Goal: Transaction & Acquisition: Book appointment/travel/reservation

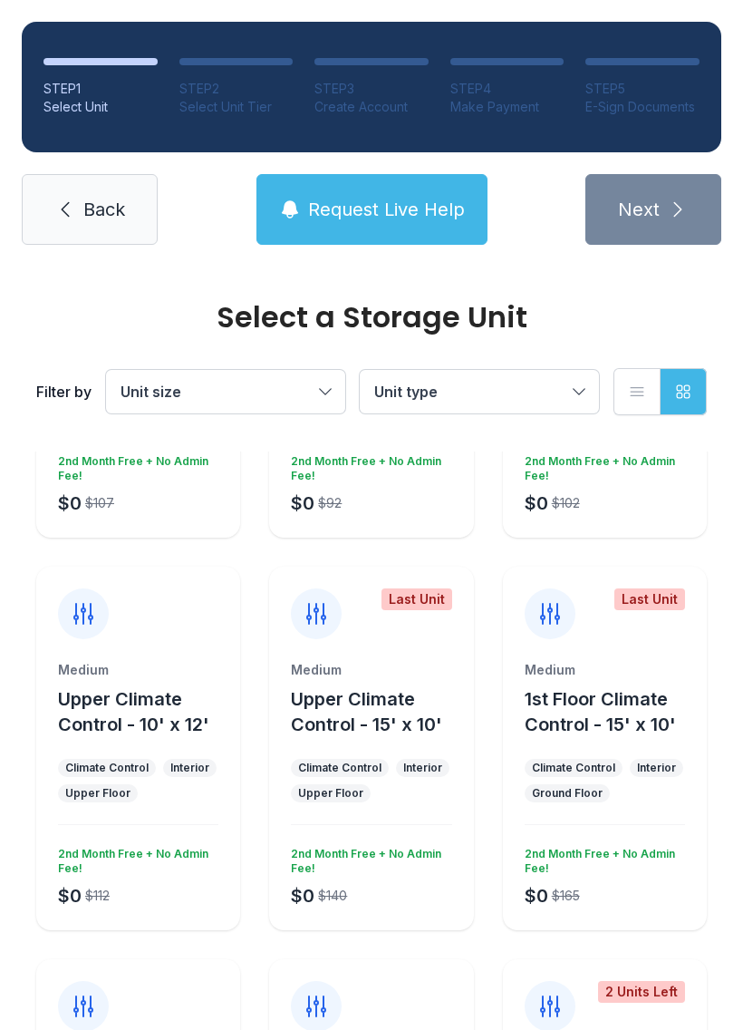
scroll to position [1071, 0]
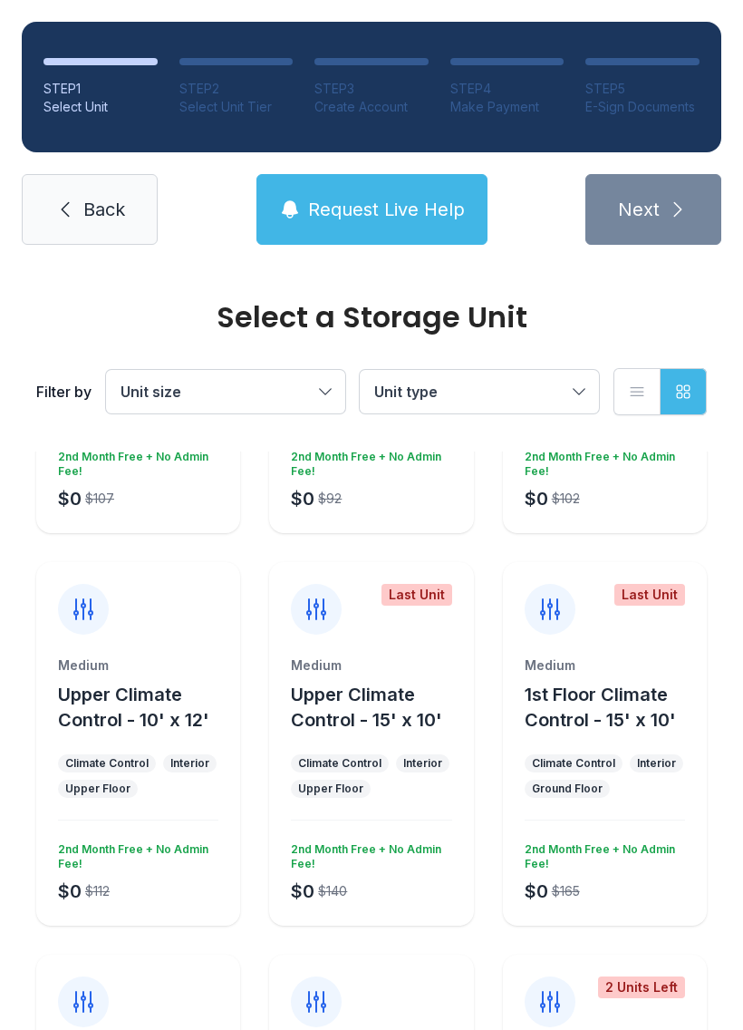
click at [198, 804] on div "Medium Upper Climate Control - 10' x 12' Climate Control Interior Upper Floor $…" at bounding box center [138, 790] width 204 height 269
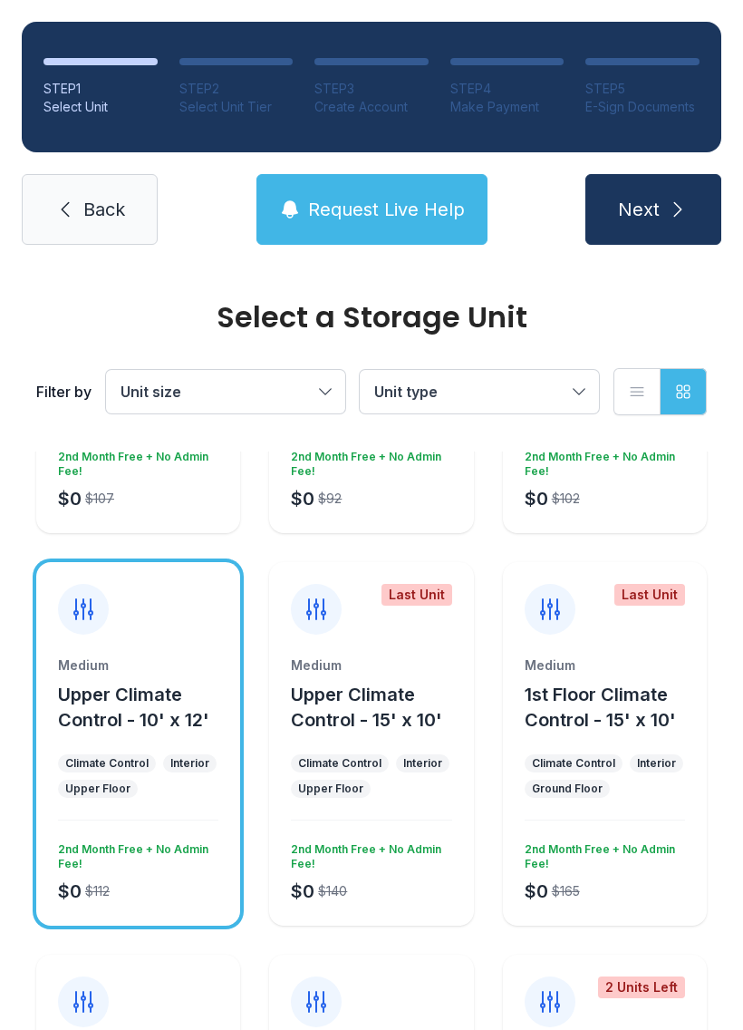
click at [665, 194] on button "Next" at bounding box center [654, 209] width 136 height 71
click at [405, 211] on span "Request Live Help" at bounding box center [386, 209] width 157 height 25
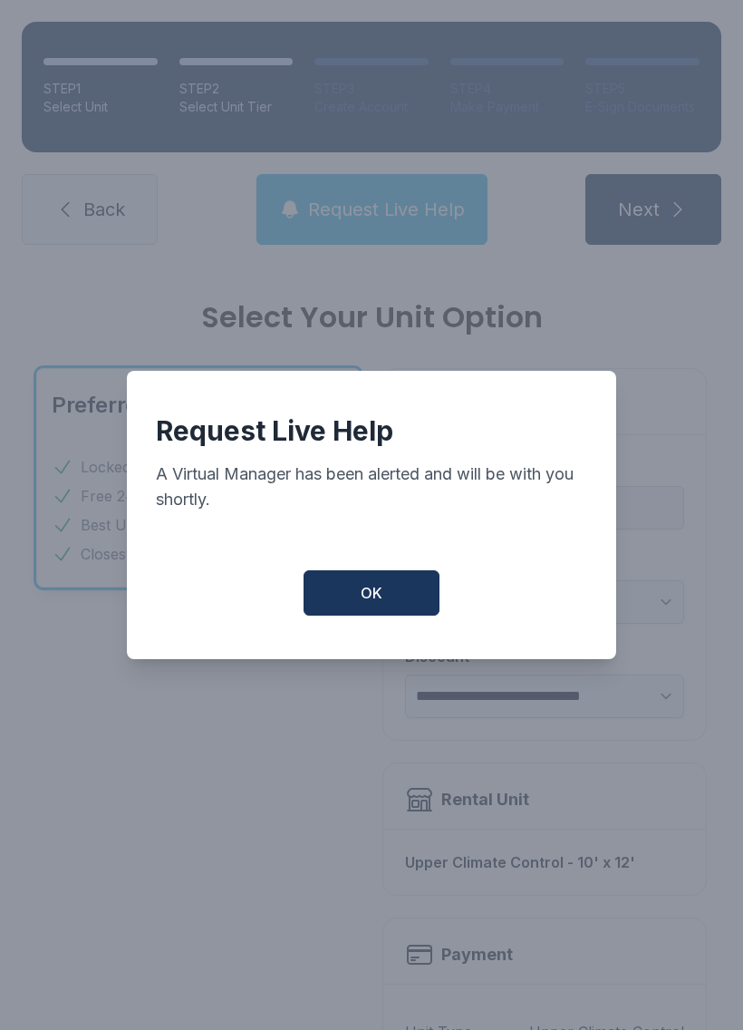
click at [367, 593] on span "OK" at bounding box center [372, 593] width 22 height 22
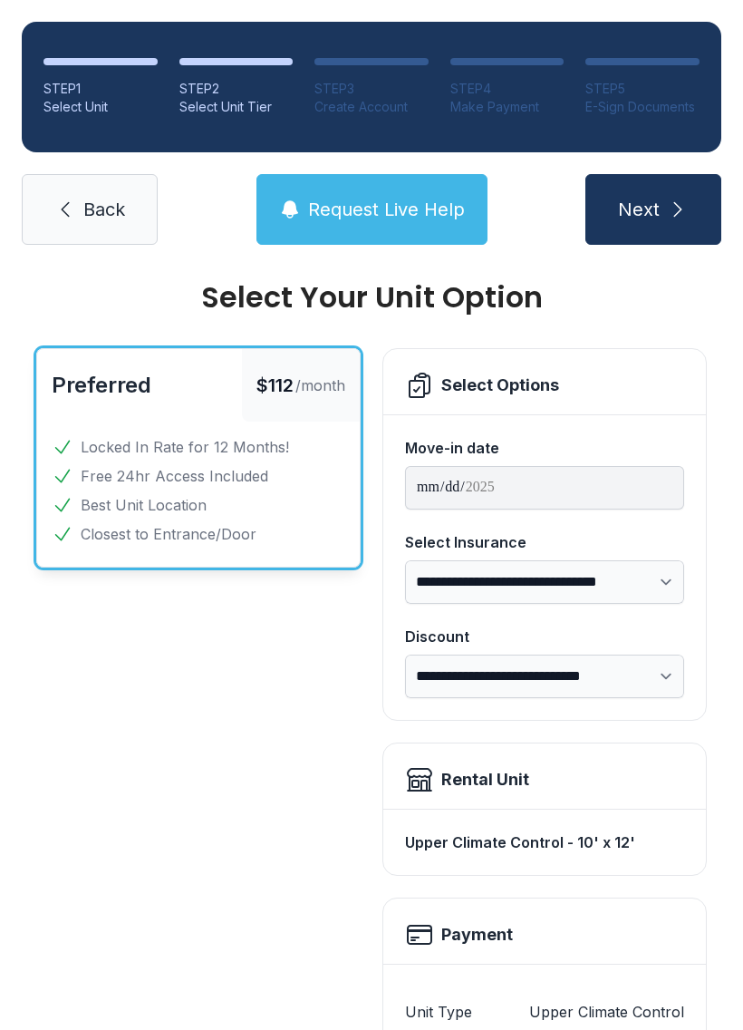
scroll to position [25, 0]
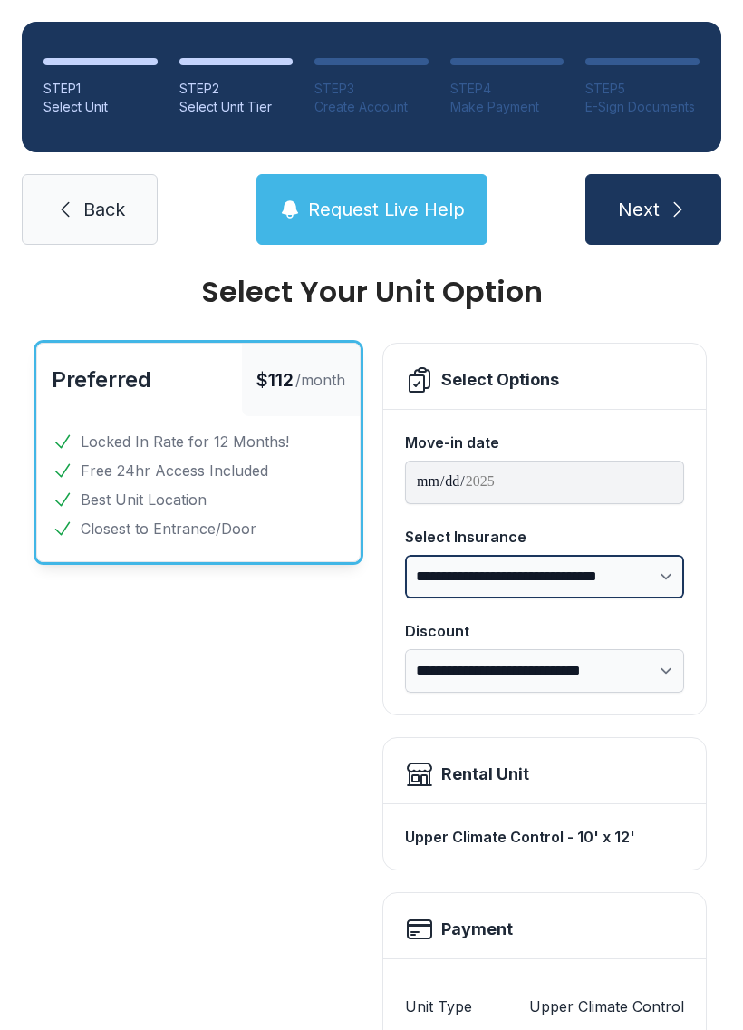
click at [669, 571] on select "**********" at bounding box center [544, 577] width 279 height 44
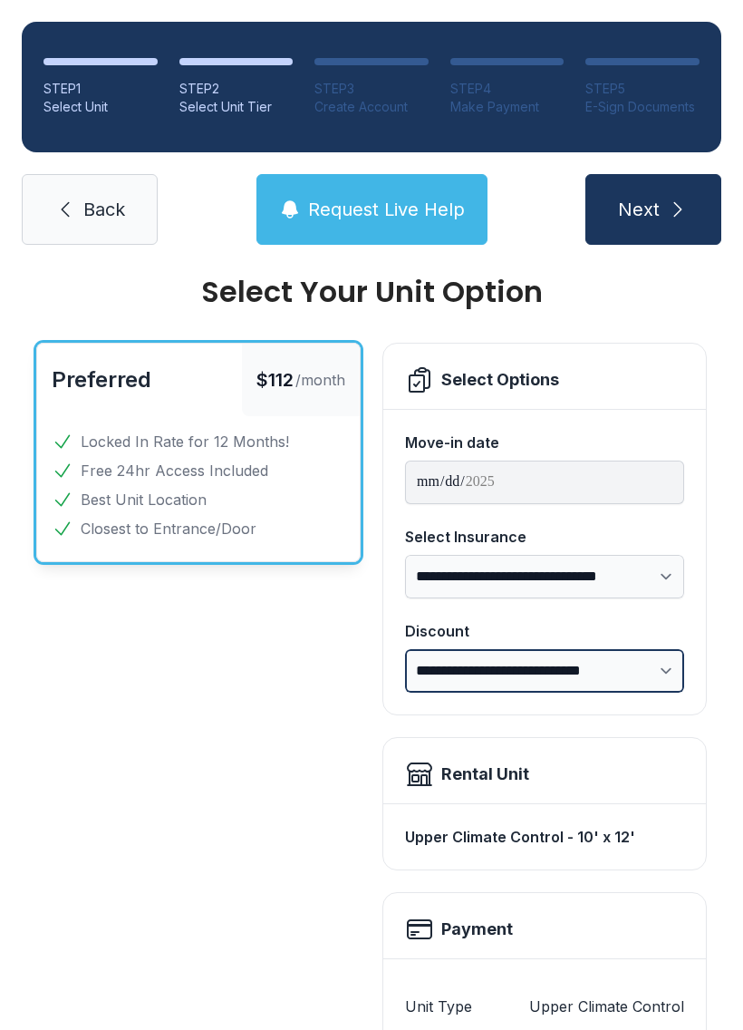
click at [644, 665] on select "**********" at bounding box center [544, 671] width 279 height 44
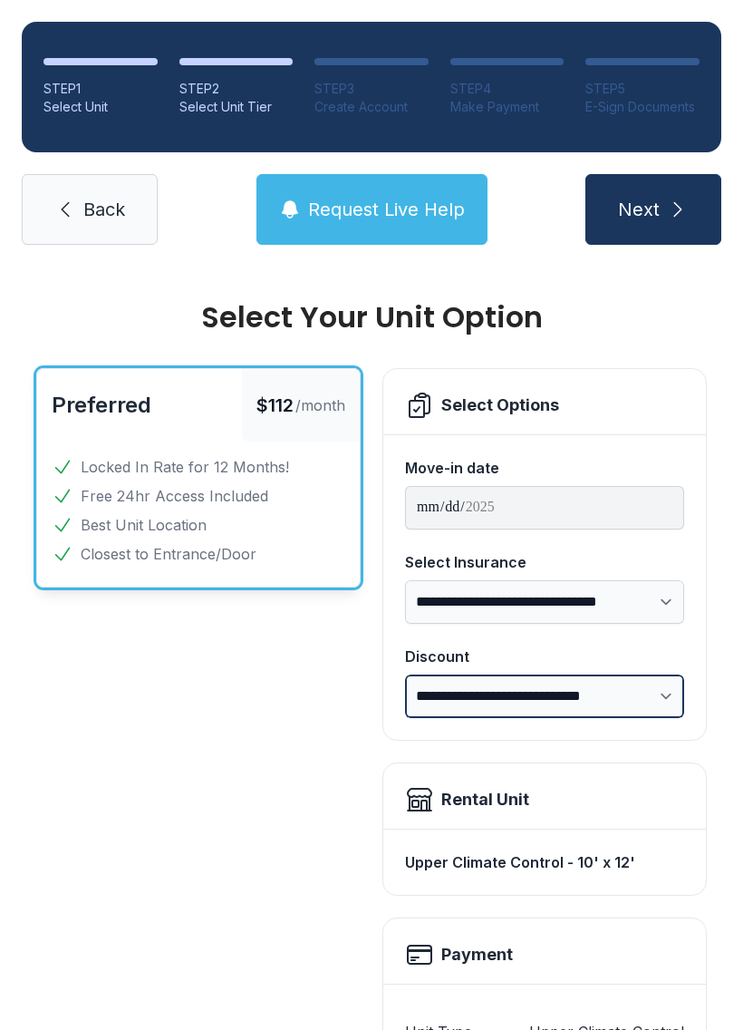
scroll to position [0, 0]
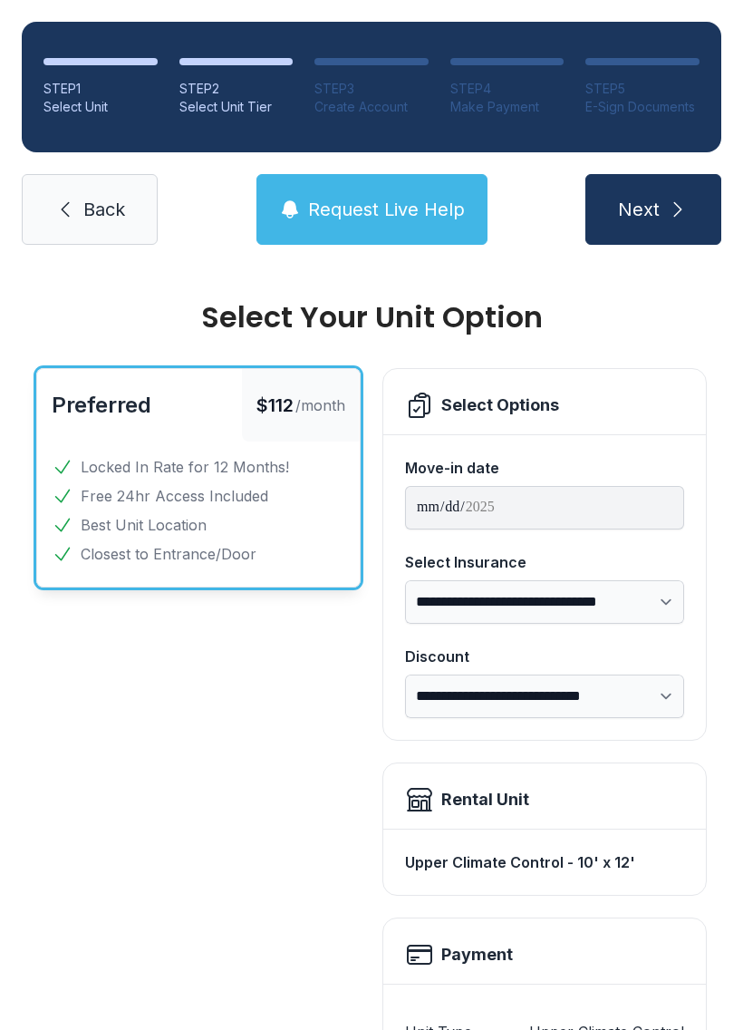
click at [351, 242] on button "Request Live Help" at bounding box center [372, 209] width 231 height 71
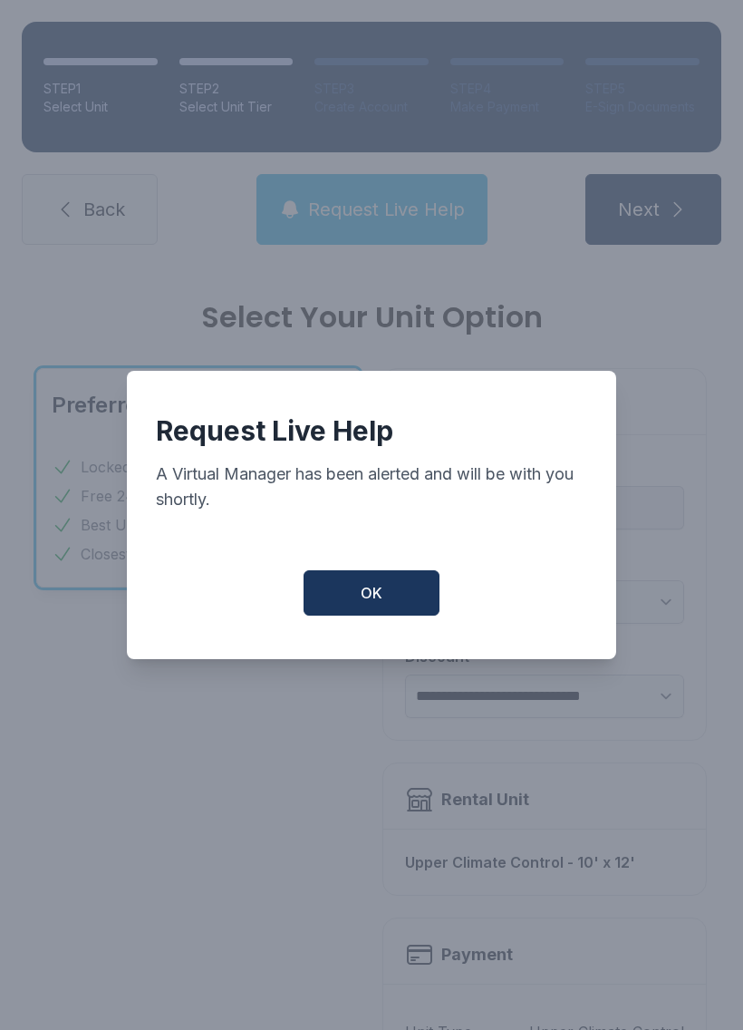
click at [366, 616] on button "OK" at bounding box center [372, 592] width 136 height 45
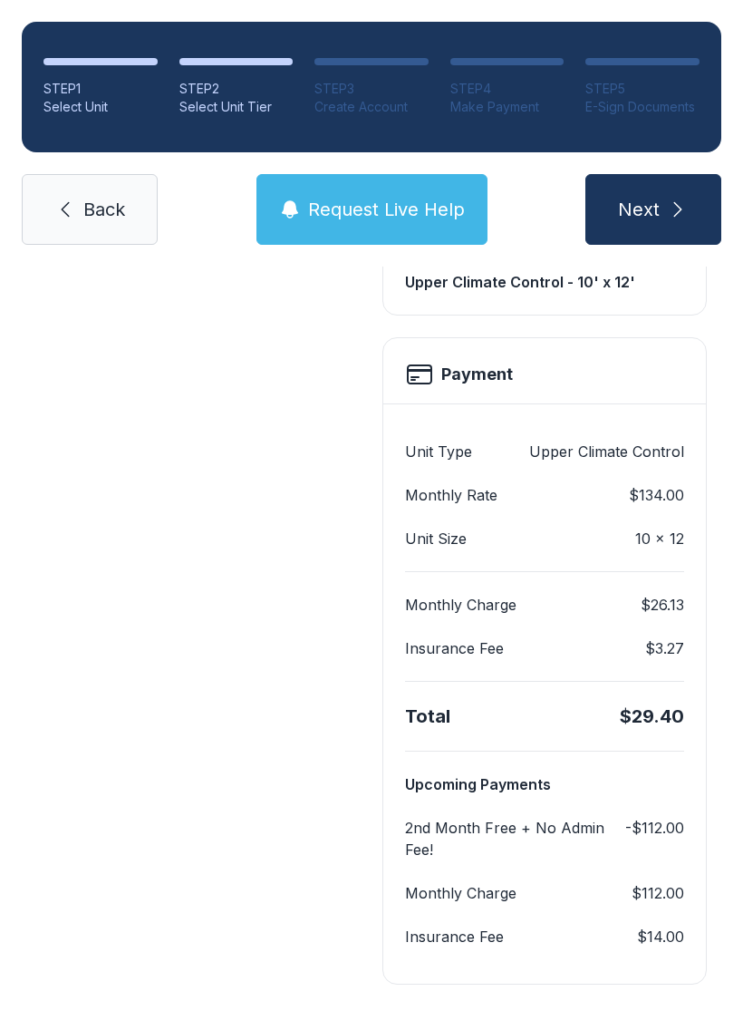
click at [662, 225] on button "Next" at bounding box center [654, 209] width 136 height 71
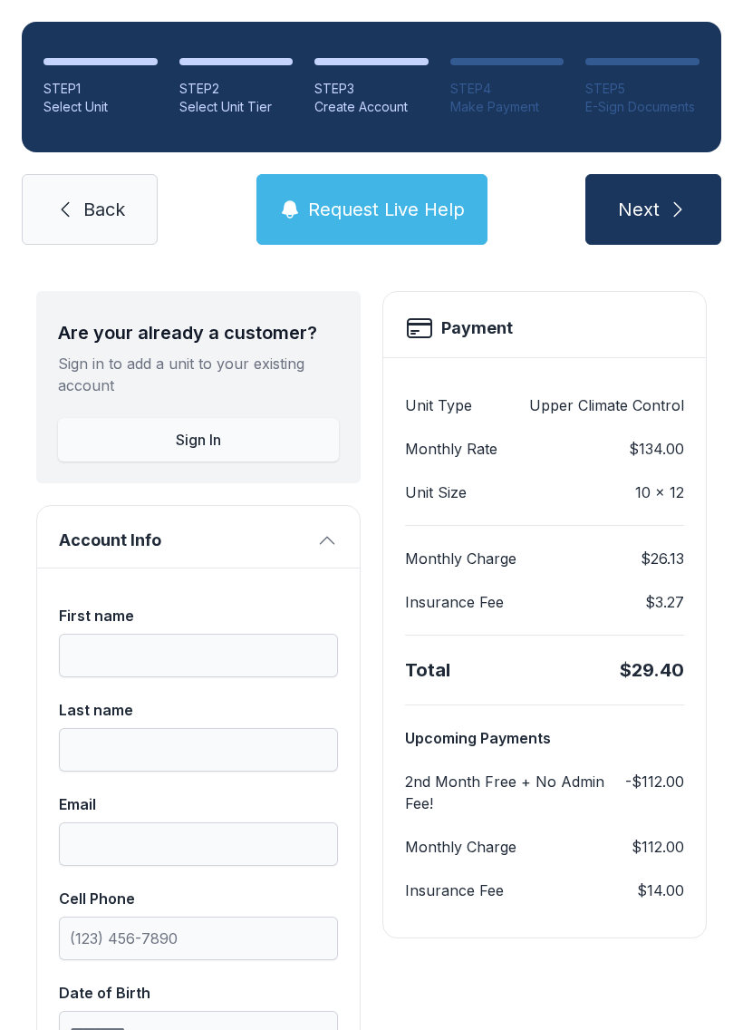
scroll to position [73, 0]
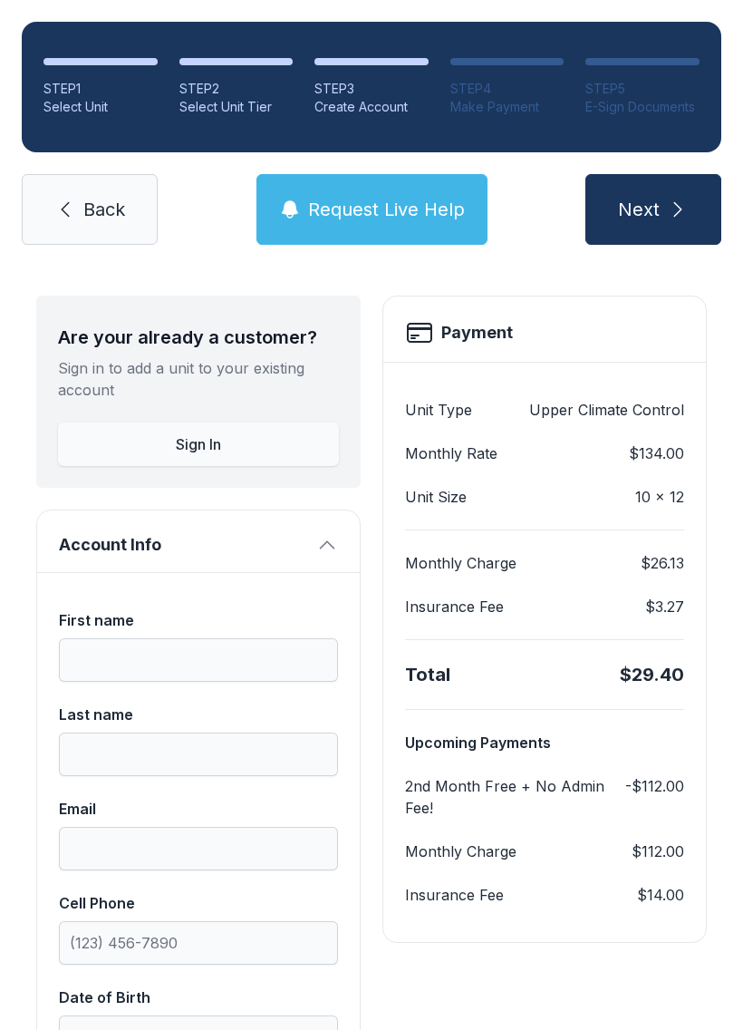
click at [103, 200] on span "Back" at bounding box center [104, 209] width 42 height 25
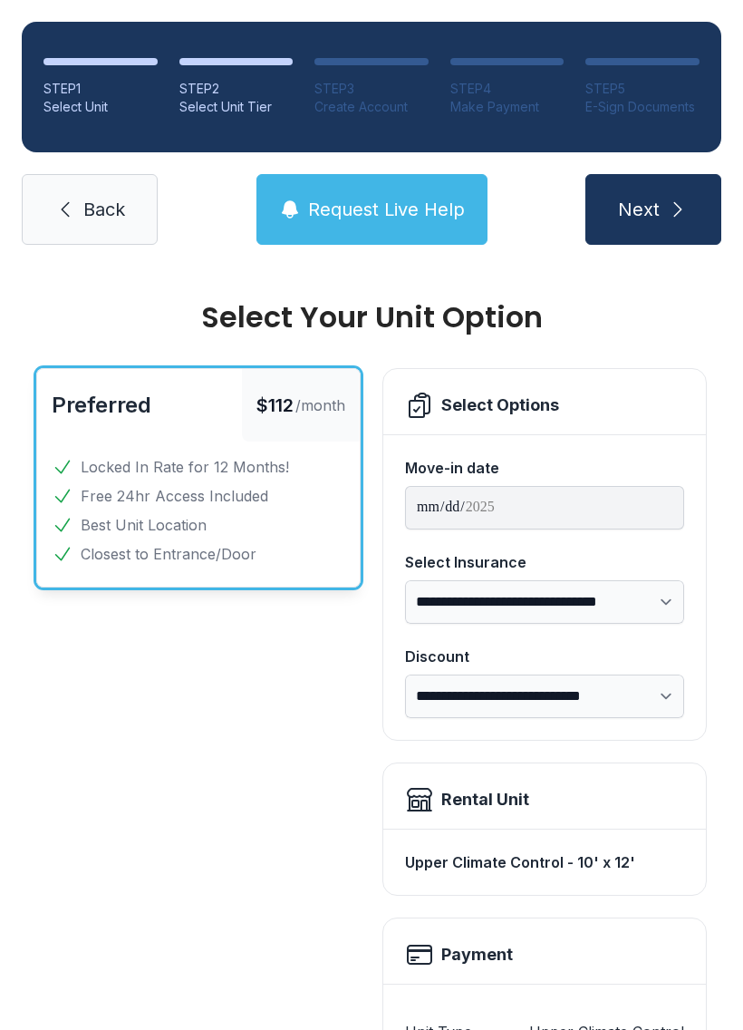
click at [66, 213] on icon at bounding box center [66, 209] width 8 height 15
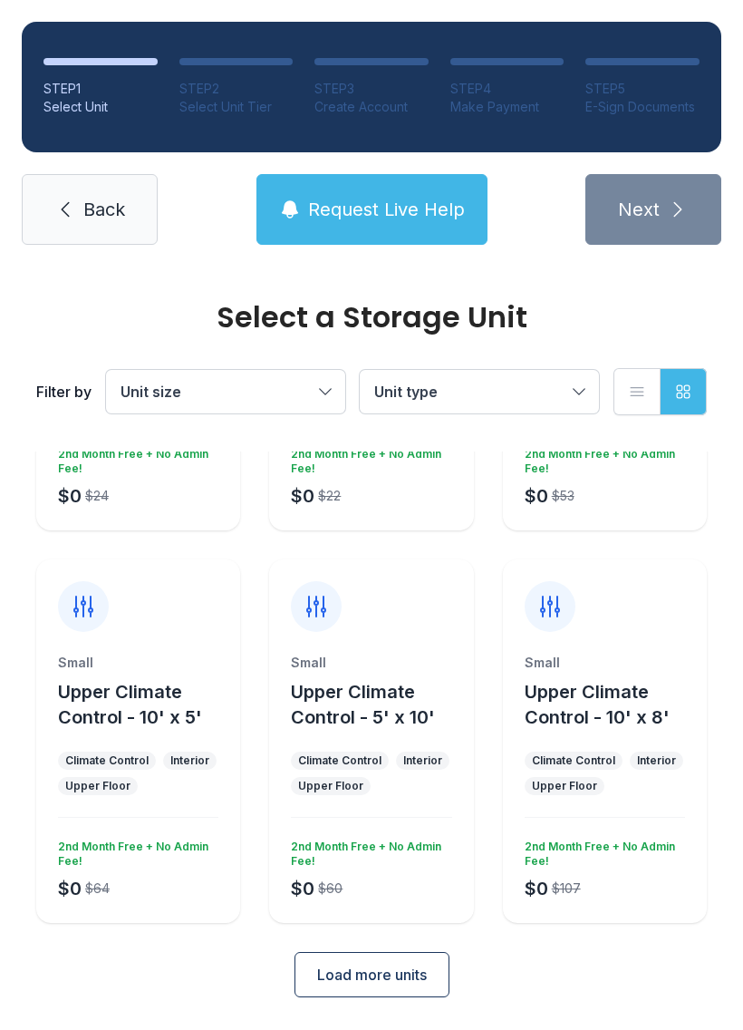
click at [395, 976] on span "Load more units" at bounding box center [372, 975] width 110 height 22
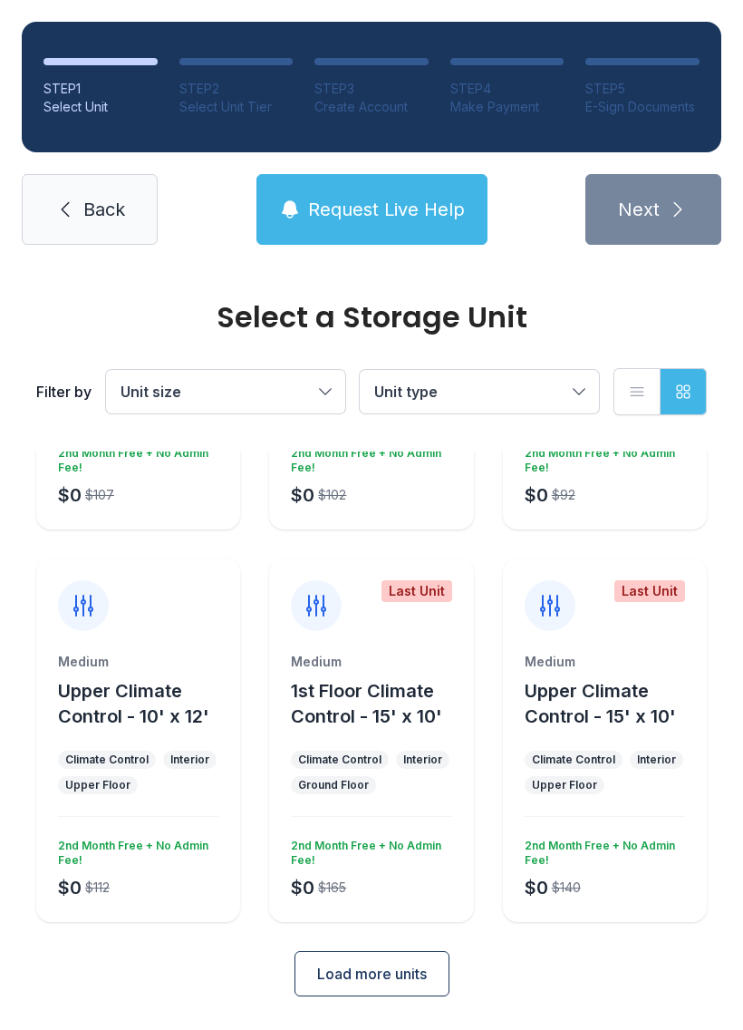
scroll to position [1073, 0]
